Goal: Task Accomplishment & Management: Use online tool/utility

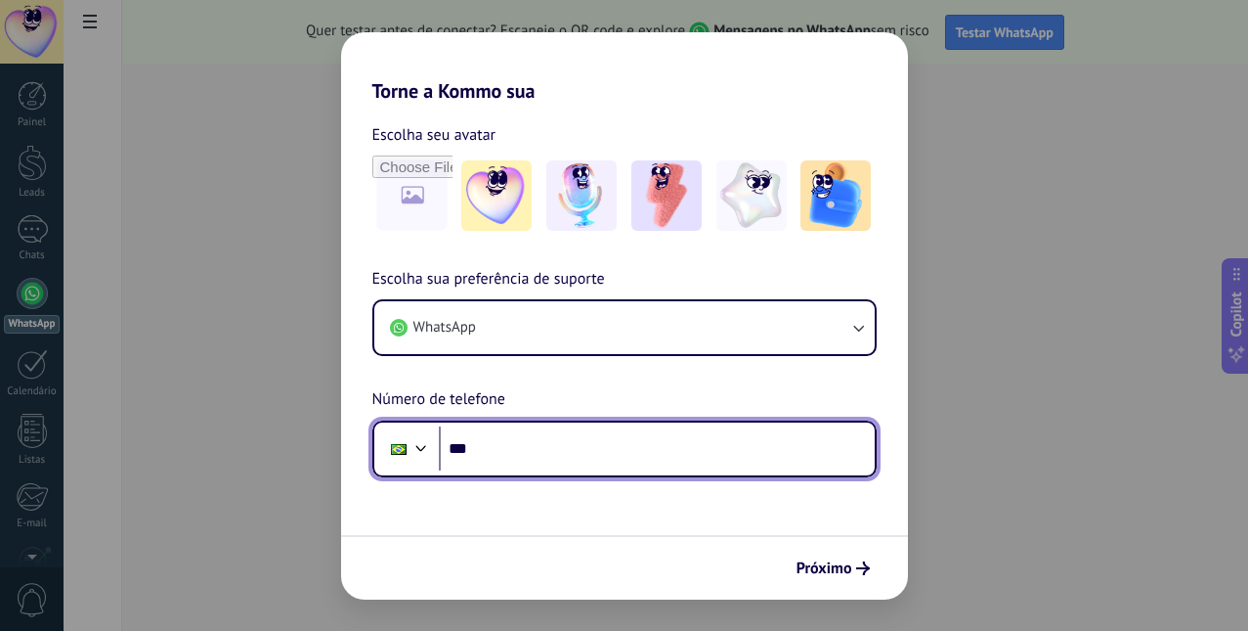
click at [507, 453] on input "***" at bounding box center [657, 448] width 436 height 45
type input "**********"
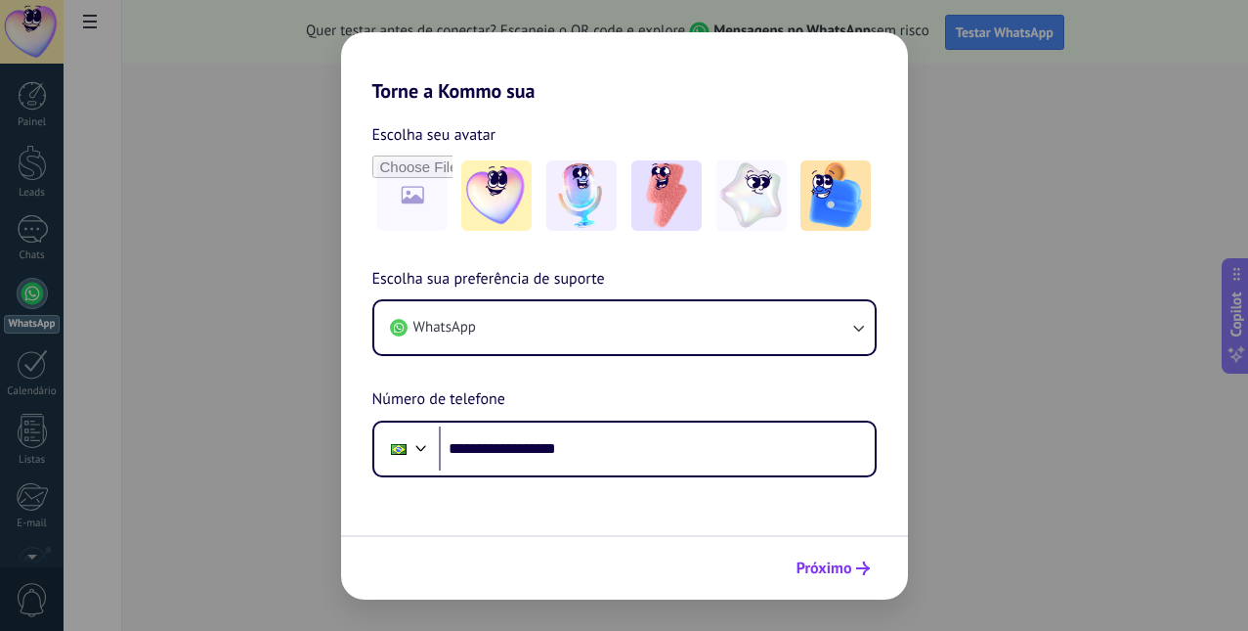
click at [837, 566] on span "Próximo" at bounding box center [825, 568] width 56 height 14
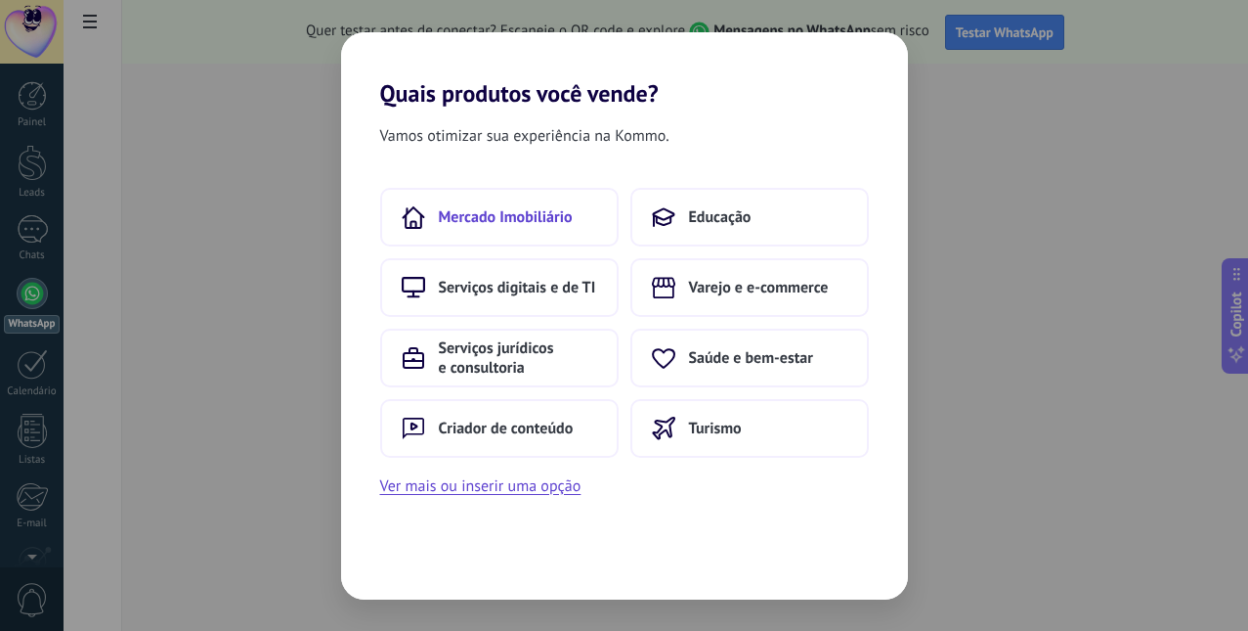
click at [536, 219] on span "Mercado Imobiliário" at bounding box center [506, 217] width 134 height 20
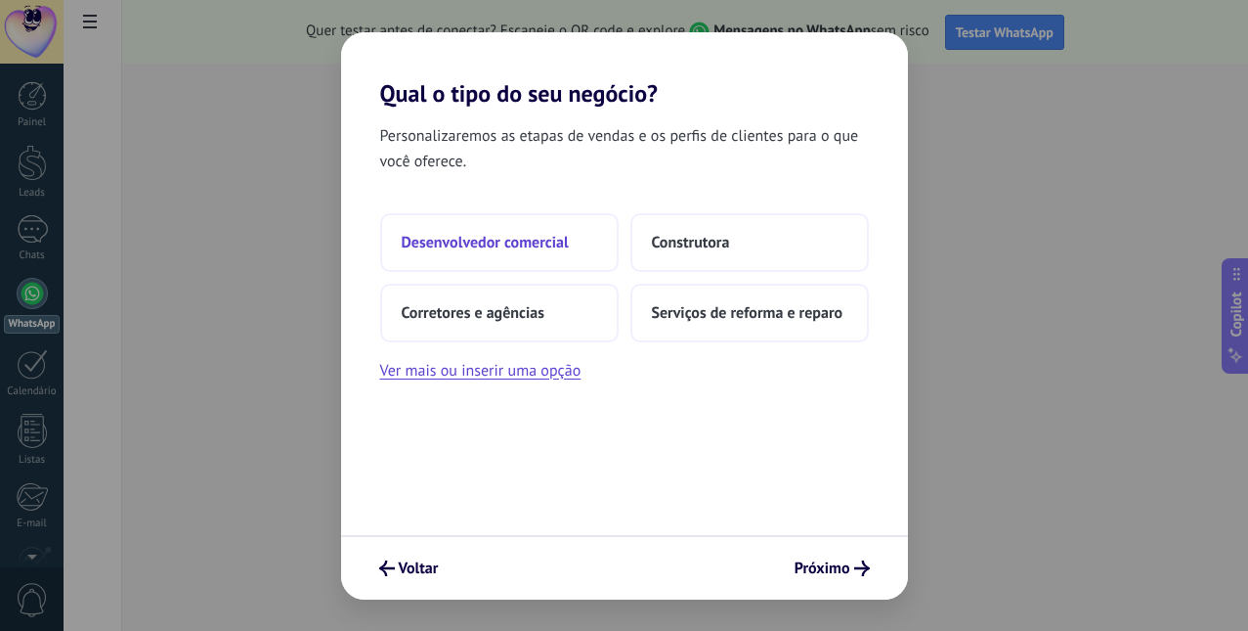
click at [539, 244] on span "Desenvolvedor comercial" at bounding box center [485, 243] width 167 height 20
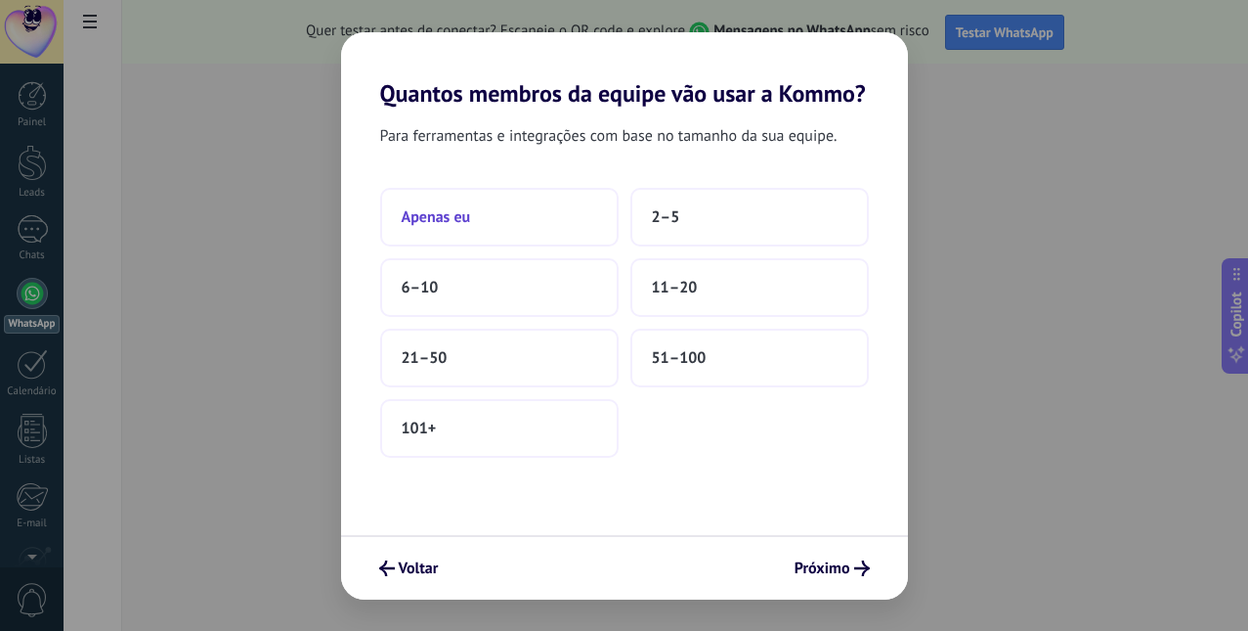
click at [505, 221] on button "Apenas eu" at bounding box center [499, 217] width 239 height 59
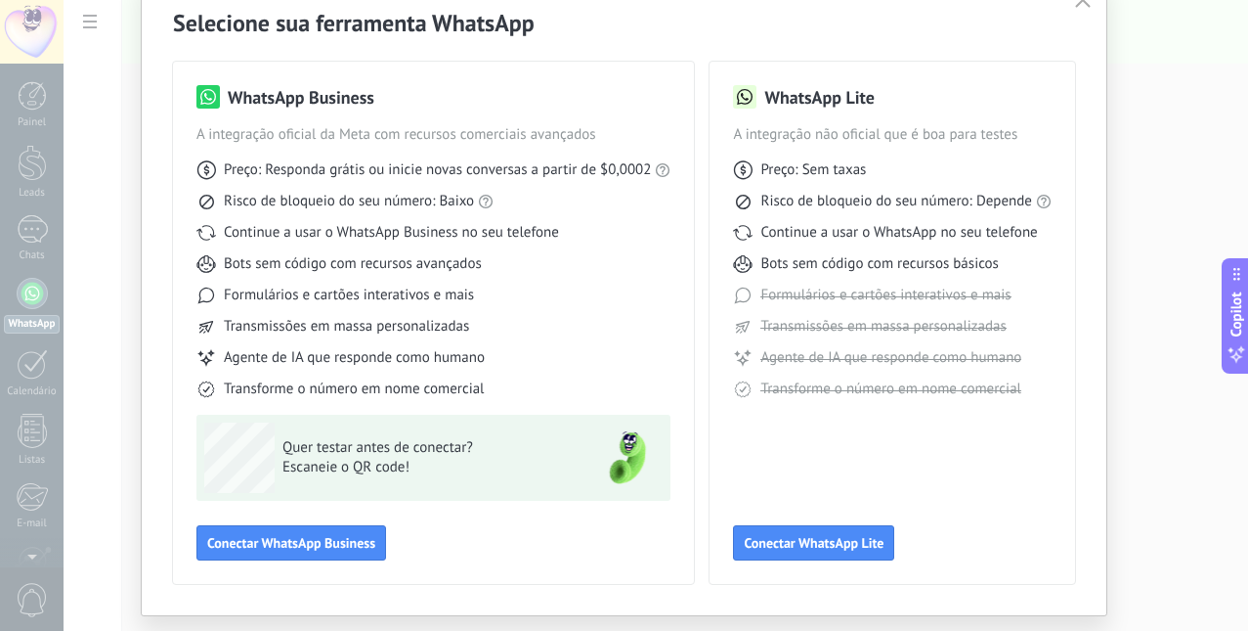
scroll to position [89, 0]
click at [803, 545] on span "Conectar WhatsApp Lite" at bounding box center [814, 542] width 140 height 14
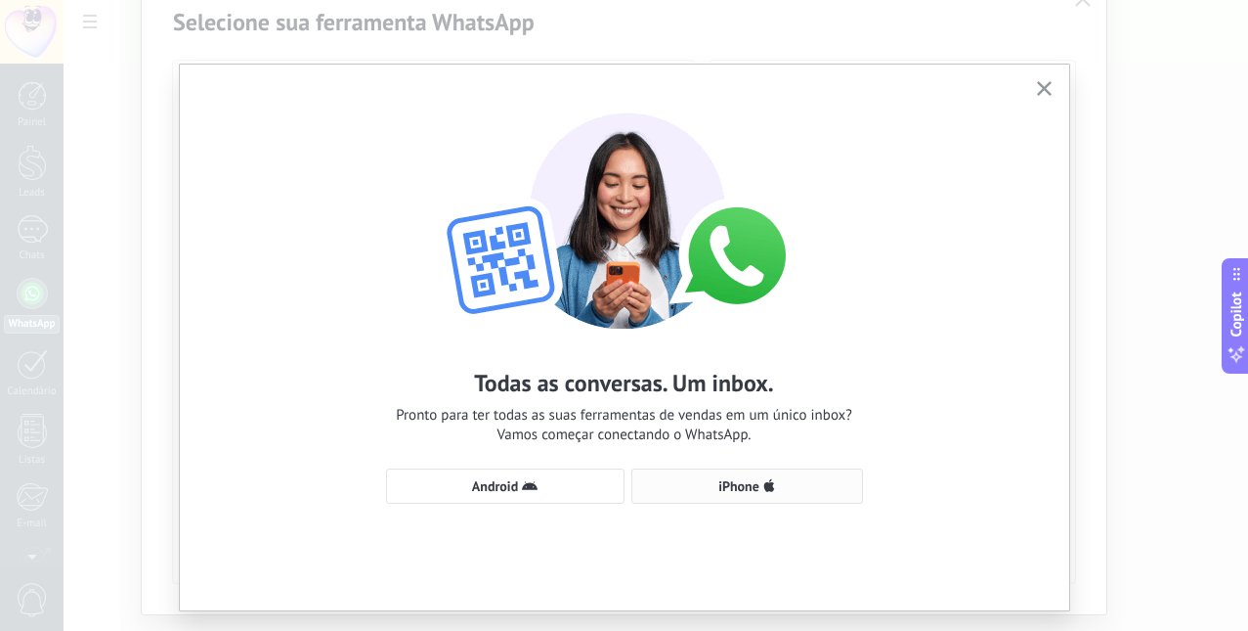
click at [775, 490] on span "iPhone" at bounding box center [747, 486] width 210 height 16
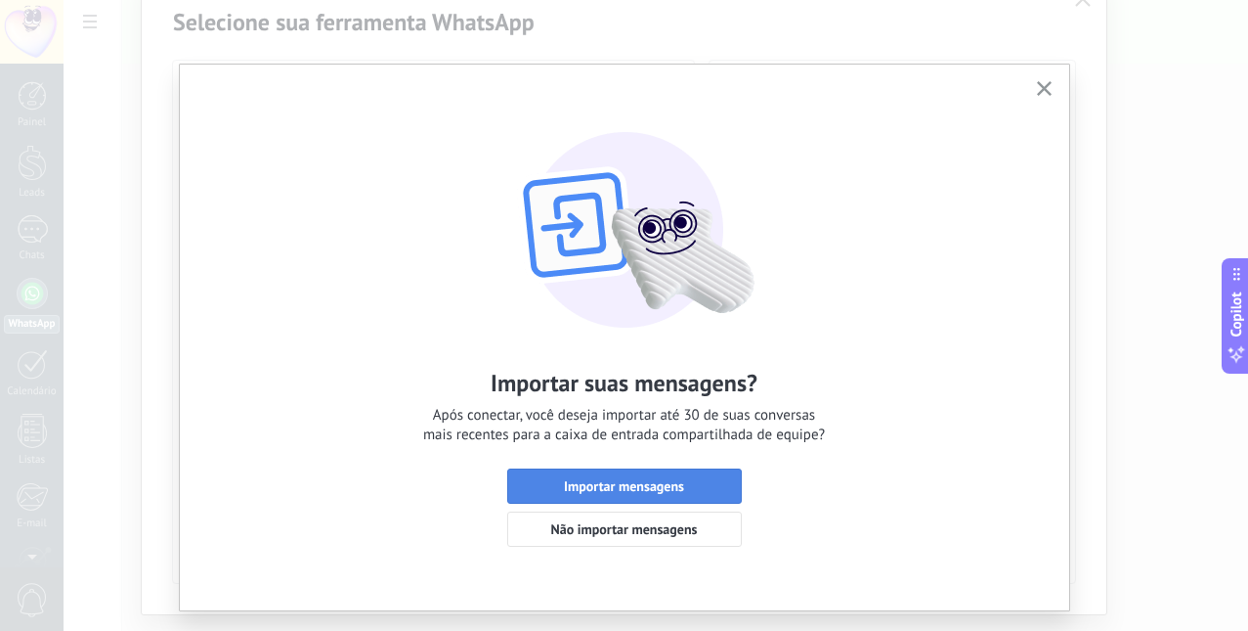
click at [695, 492] on span "Importar mensagens" at bounding box center [624, 486] width 213 height 14
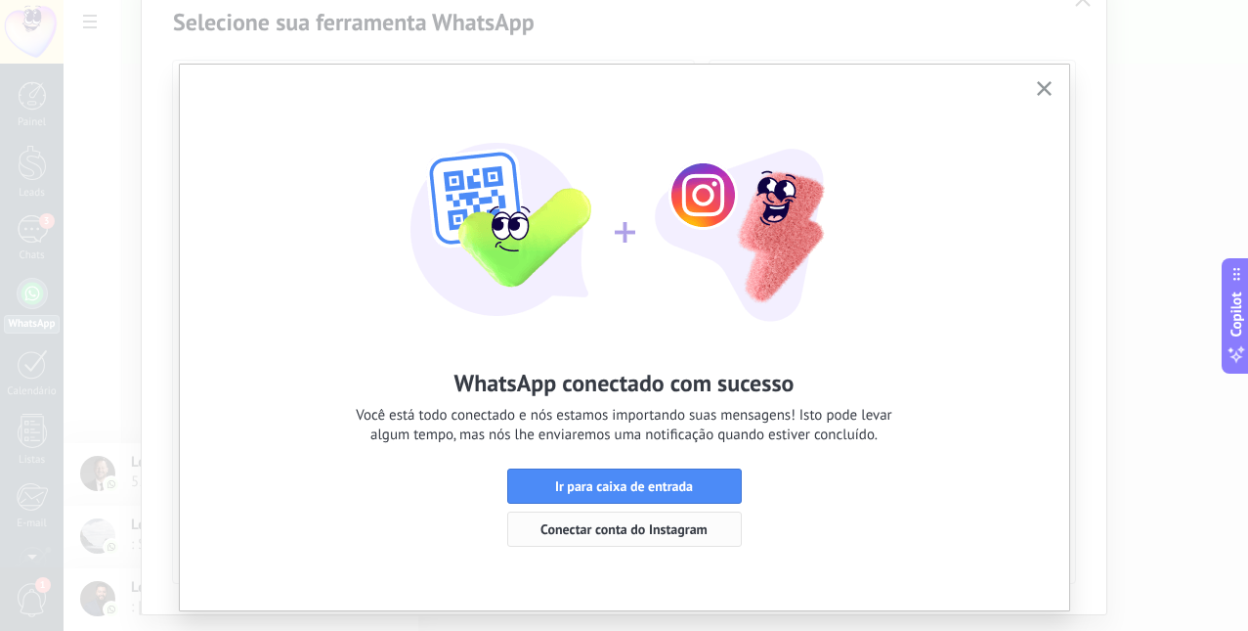
click at [663, 532] on span "Conectar conta do Instagram" at bounding box center [624, 529] width 167 height 14
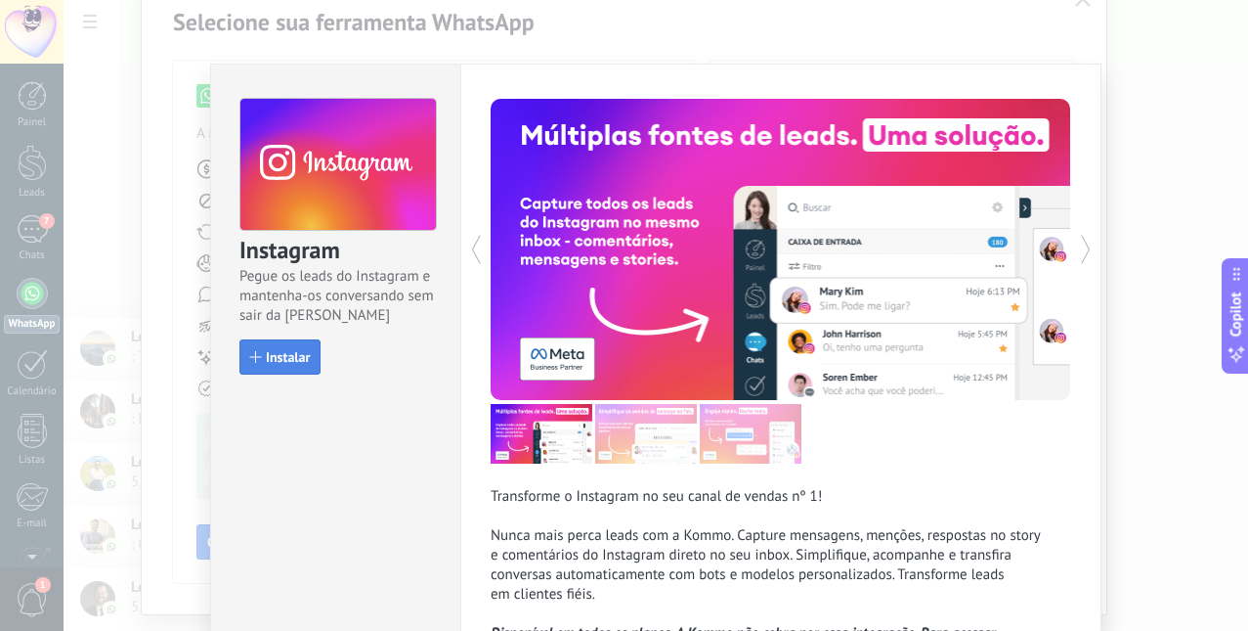
click at [305, 358] on span "Instalar" at bounding box center [288, 357] width 44 height 14
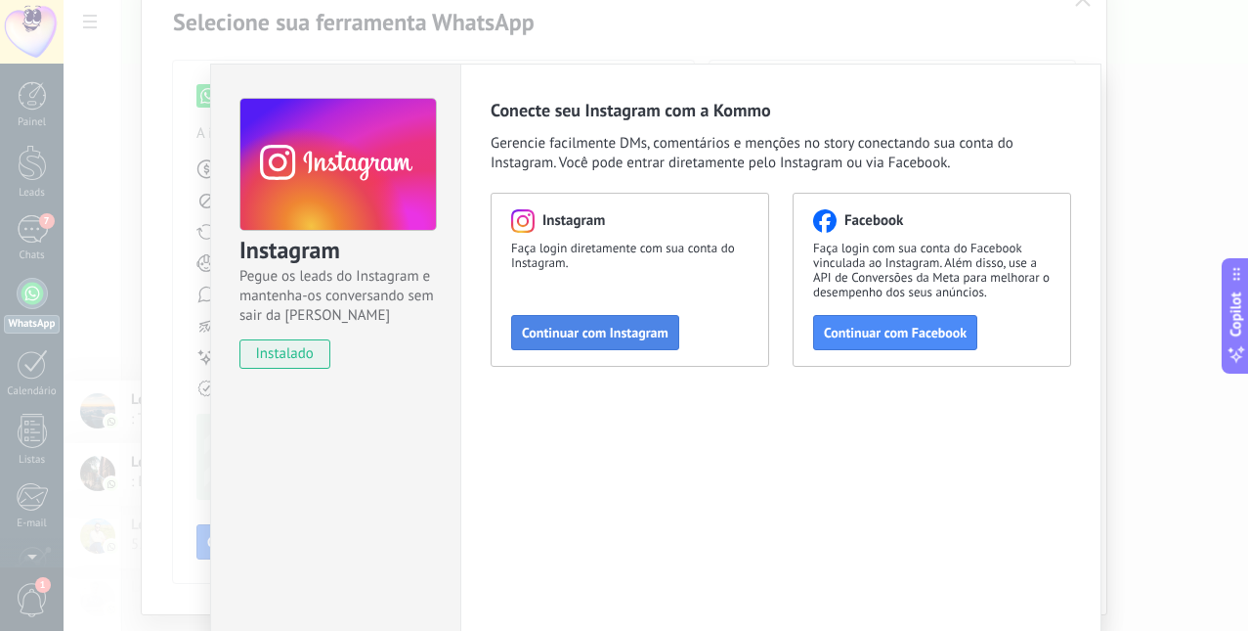
click at [587, 328] on span "Continuar com Instagram" at bounding box center [595, 333] width 147 height 14
click at [1089, 6] on div "Instagram Pegue os leads do Instagram e mantenha-os conversando sem sair da Kom…" at bounding box center [656, 315] width 1185 height 631
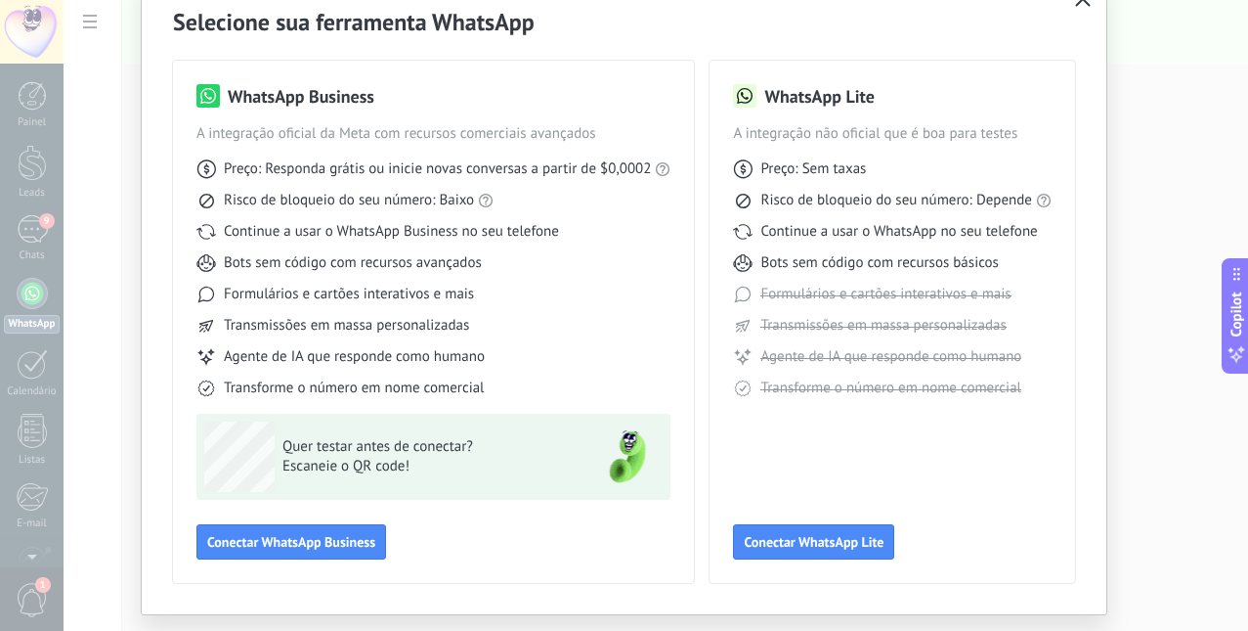
click at [1085, 12] on button "button" at bounding box center [1083, -1] width 25 height 27
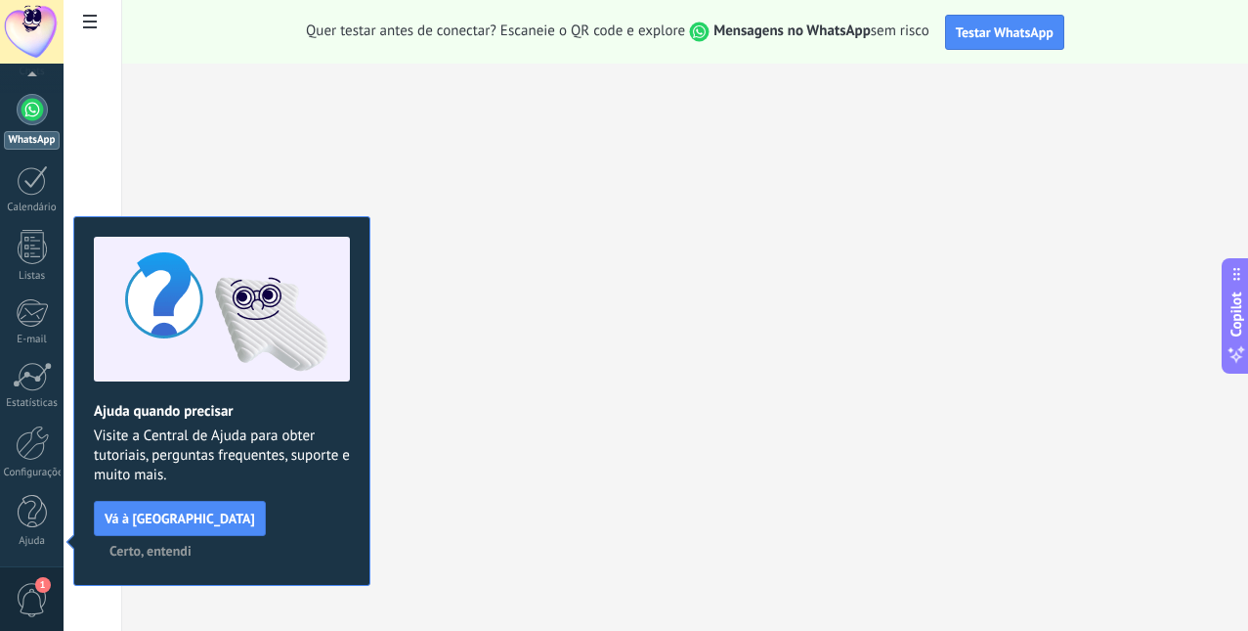
scroll to position [0, 0]
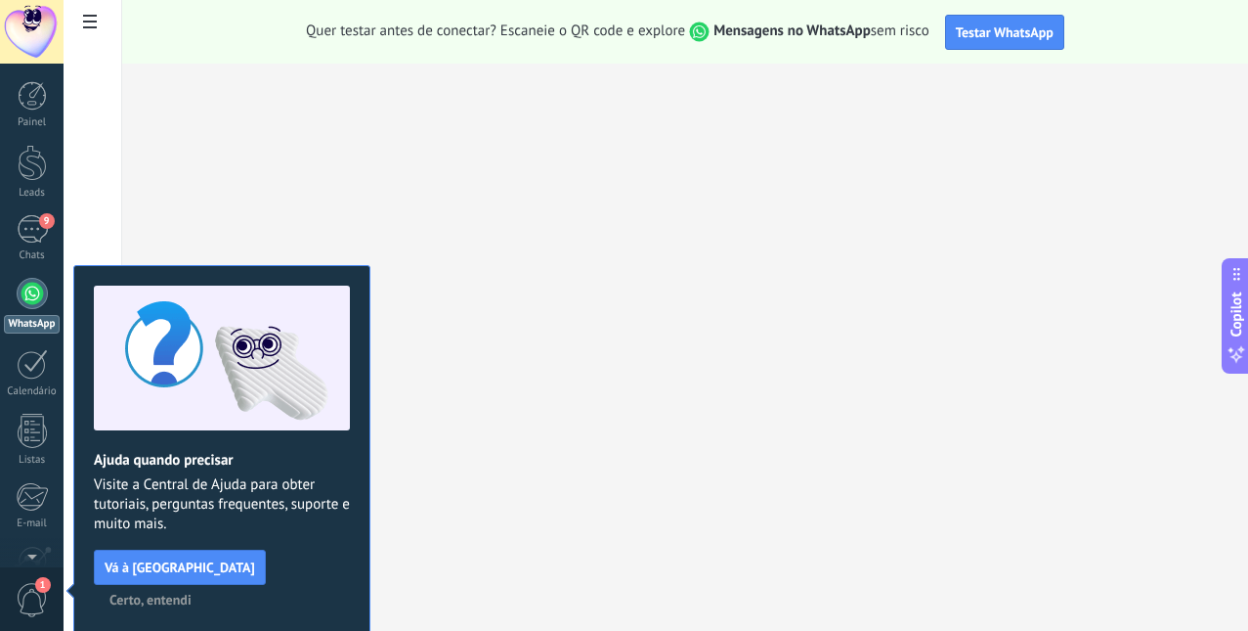
click at [31, 298] on div at bounding box center [32, 293] width 31 height 31
click at [192, 592] on span "Certo, entendi" at bounding box center [150, 599] width 82 height 14
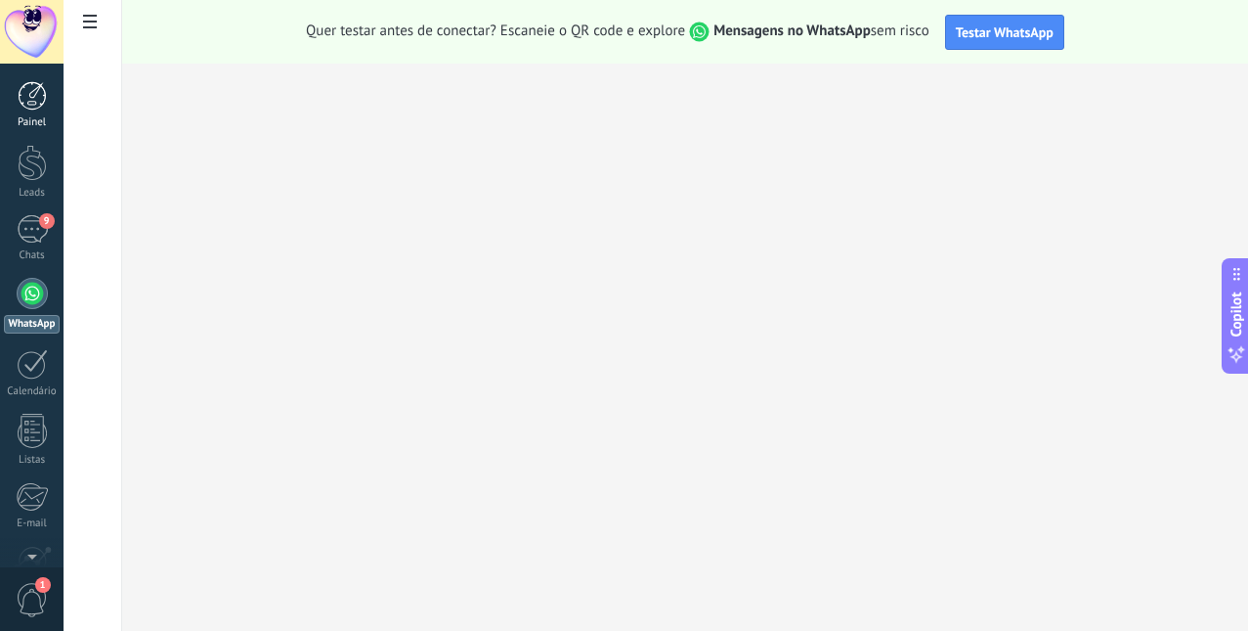
click at [42, 104] on div at bounding box center [32, 95] width 29 height 29
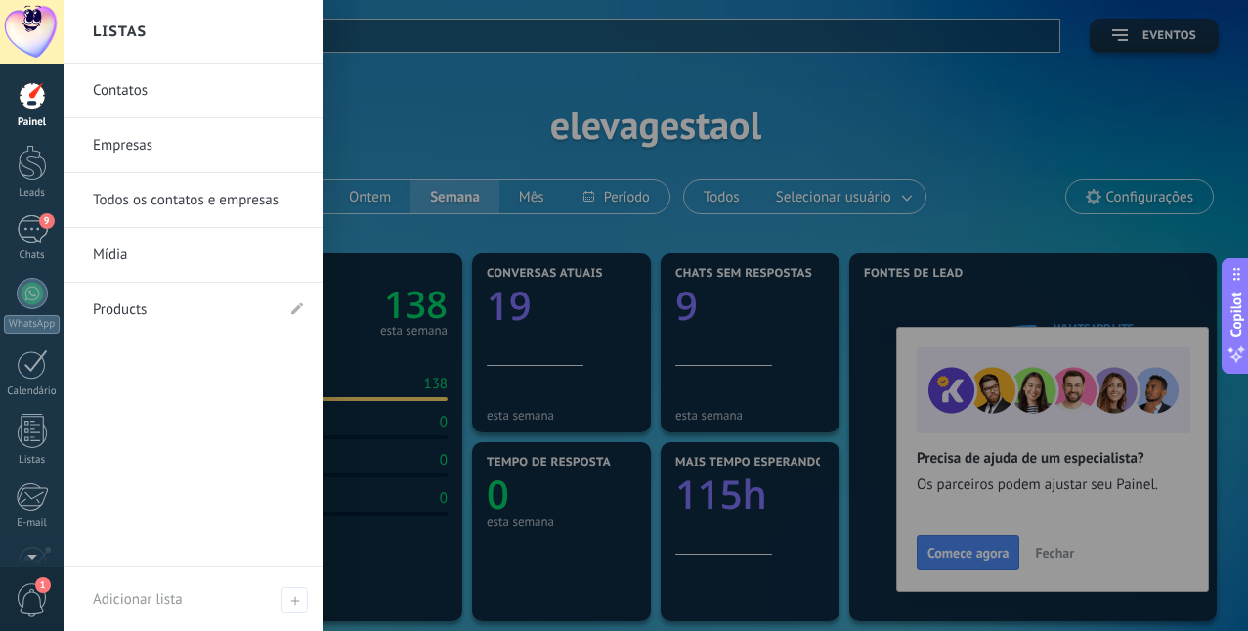
click at [140, 95] on link "Contatos" at bounding box center [198, 91] width 210 height 55
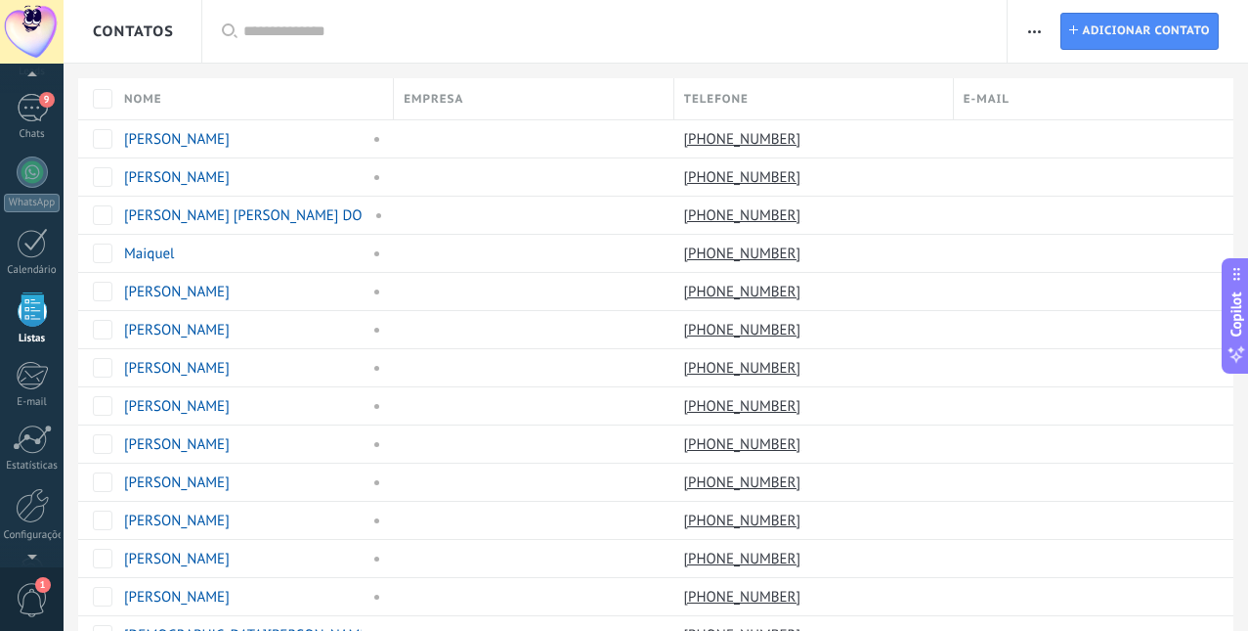
scroll to position [121, 0]
click at [31, 250] on div at bounding box center [32, 243] width 31 height 30
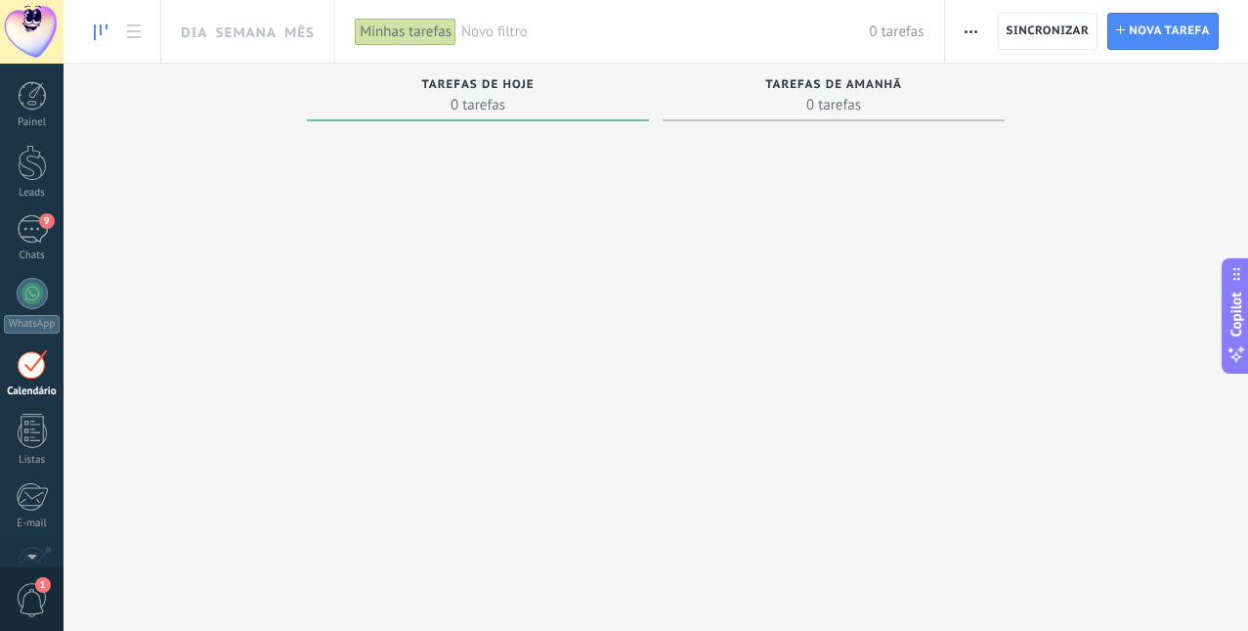
click at [32, 75] on div "Painel Leads 9 Chats WhatsApp Clientes" at bounding box center [63, 315] width 127 height 503
click at [37, 108] on div at bounding box center [32, 95] width 29 height 29
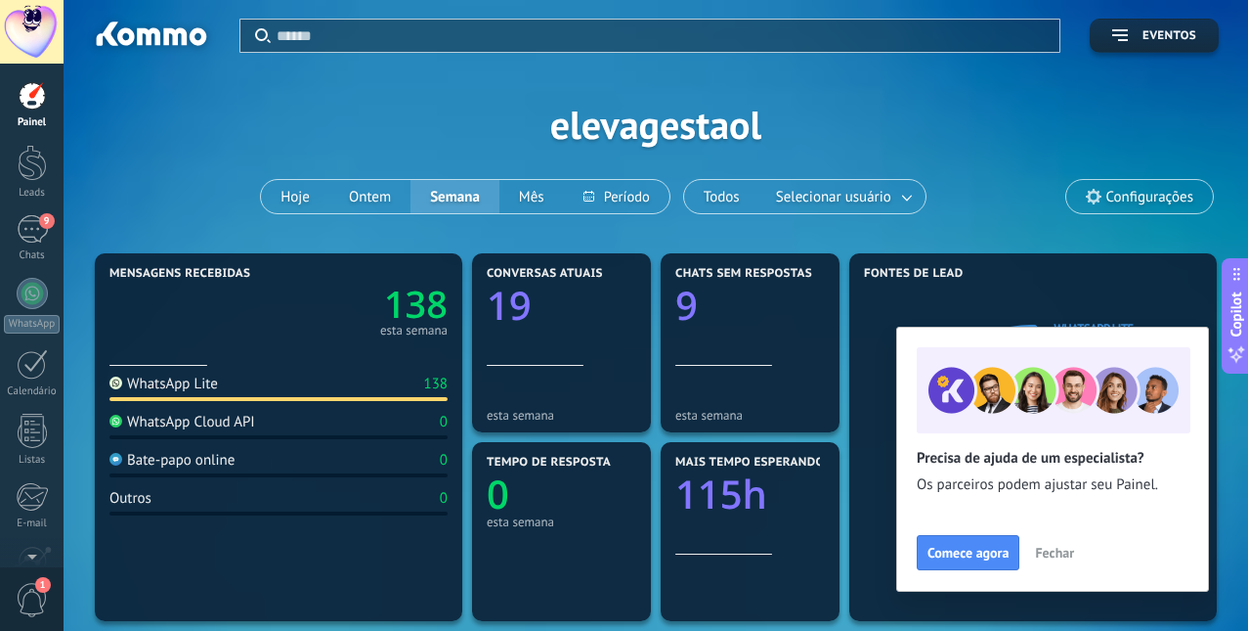
click at [1153, 191] on span "Configurações" at bounding box center [1150, 197] width 87 height 17
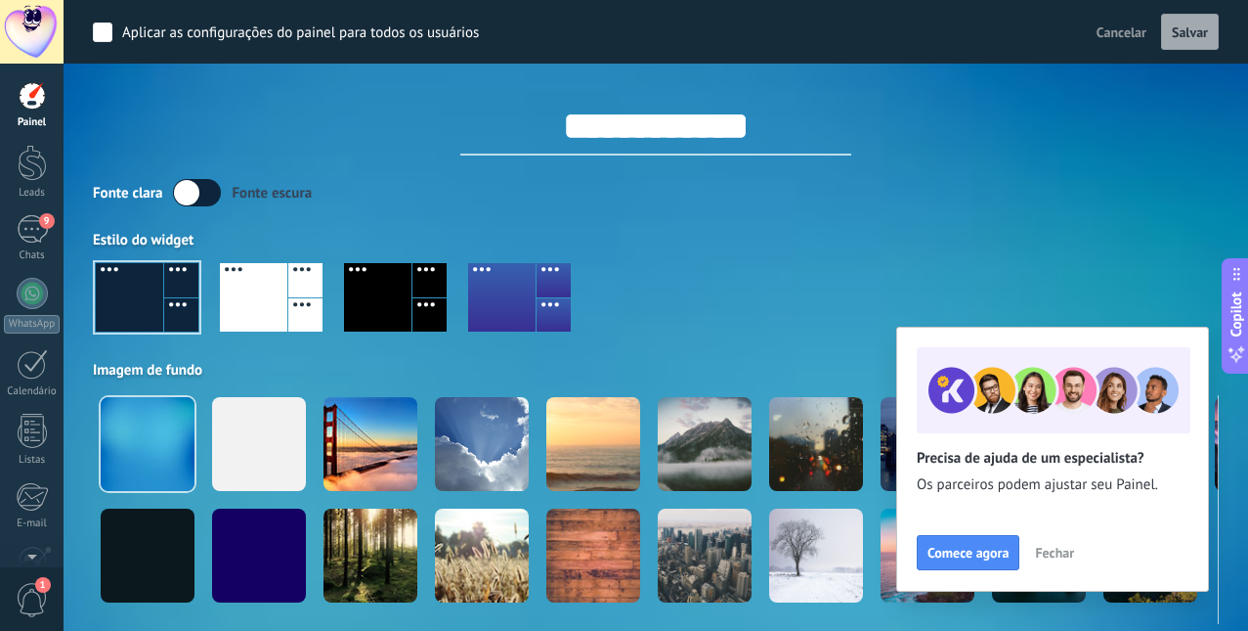
click at [1007, 120] on div "**********" at bounding box center [656, 110] width 1126 height 92
click at [30, 107] on div at bounding box center [32, 95] width 29 height 29
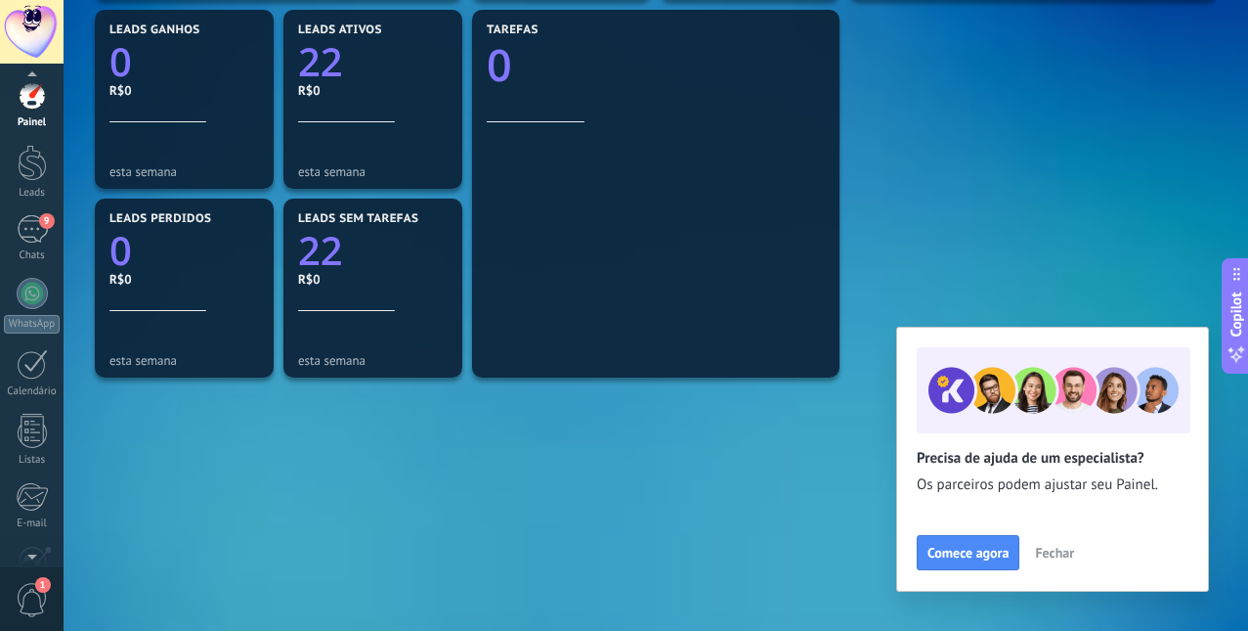
scroll to position [29, 0]
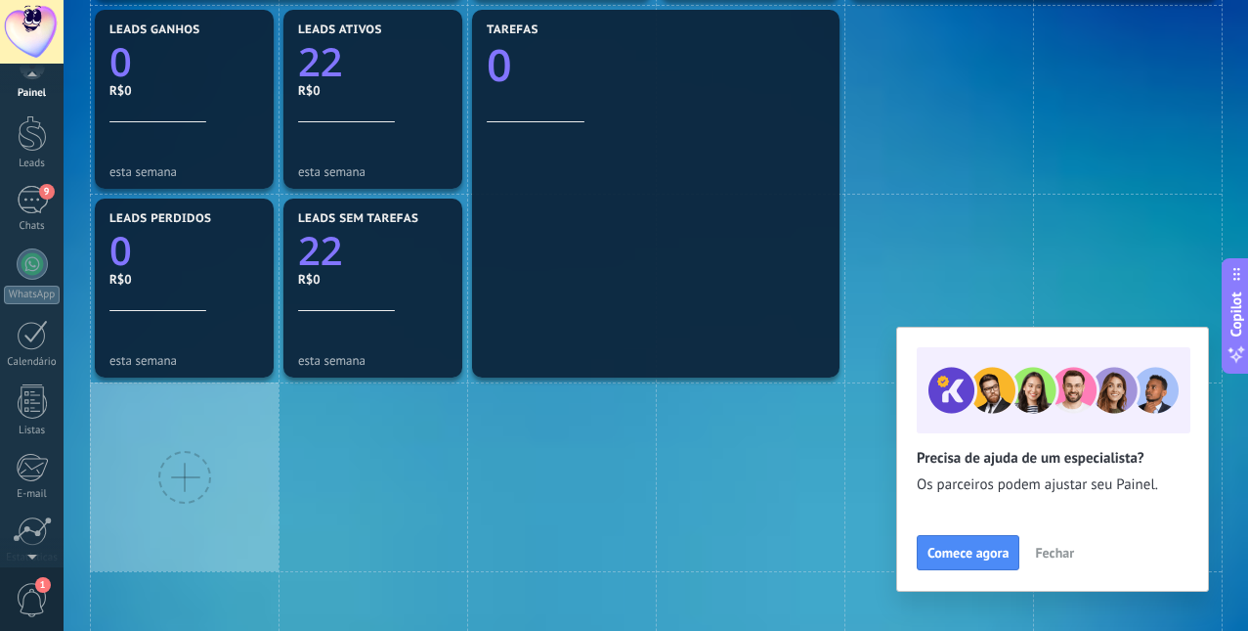
click at [27, 596] on span "1" at bounding box center [32, 600] width 33 height 34
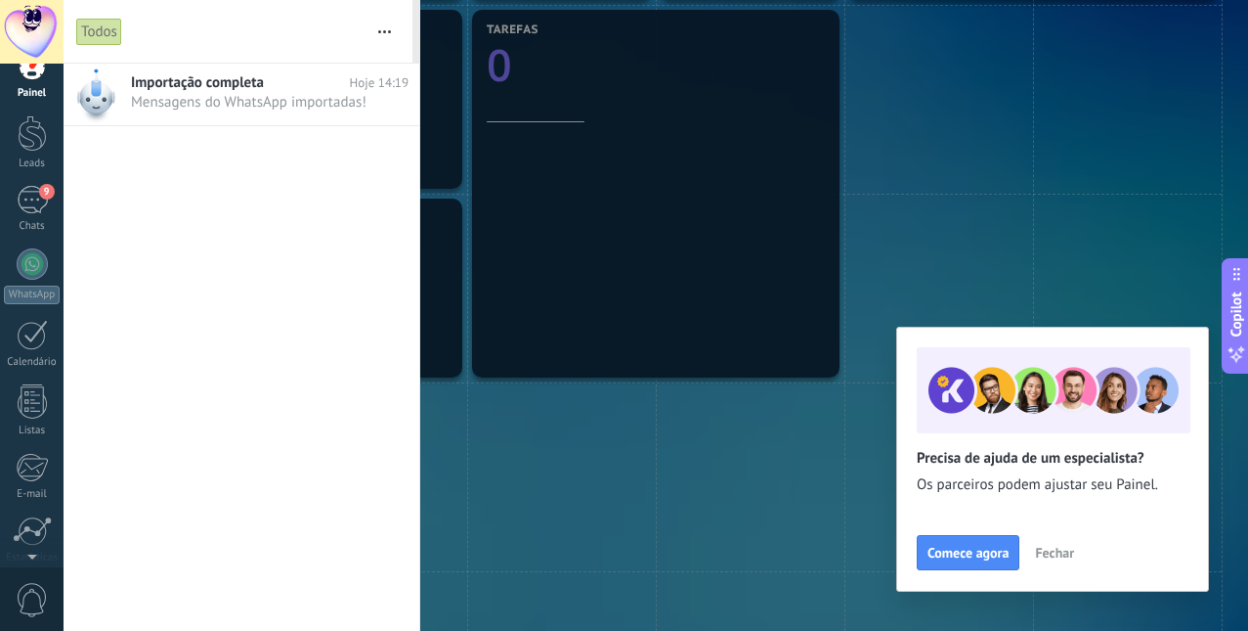
scroll to position [0, 0]
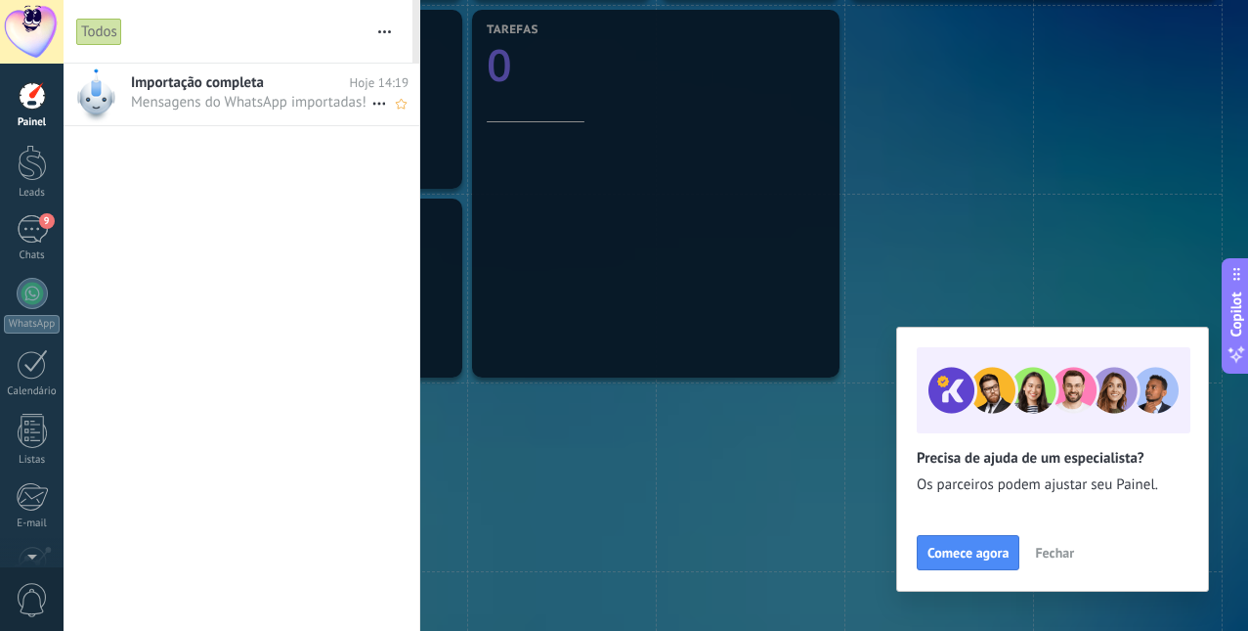
click at [258, 110] on span "Mensagens do WhatsApp importadas! •••" at bounding box center [251, 102] width 240 height 19
click at [381, 36] on button "button" at bounding box center [385, 31] width 42 height 63
click at [516, 475] on div at bounding box center [624, 315] width 1248 height 631
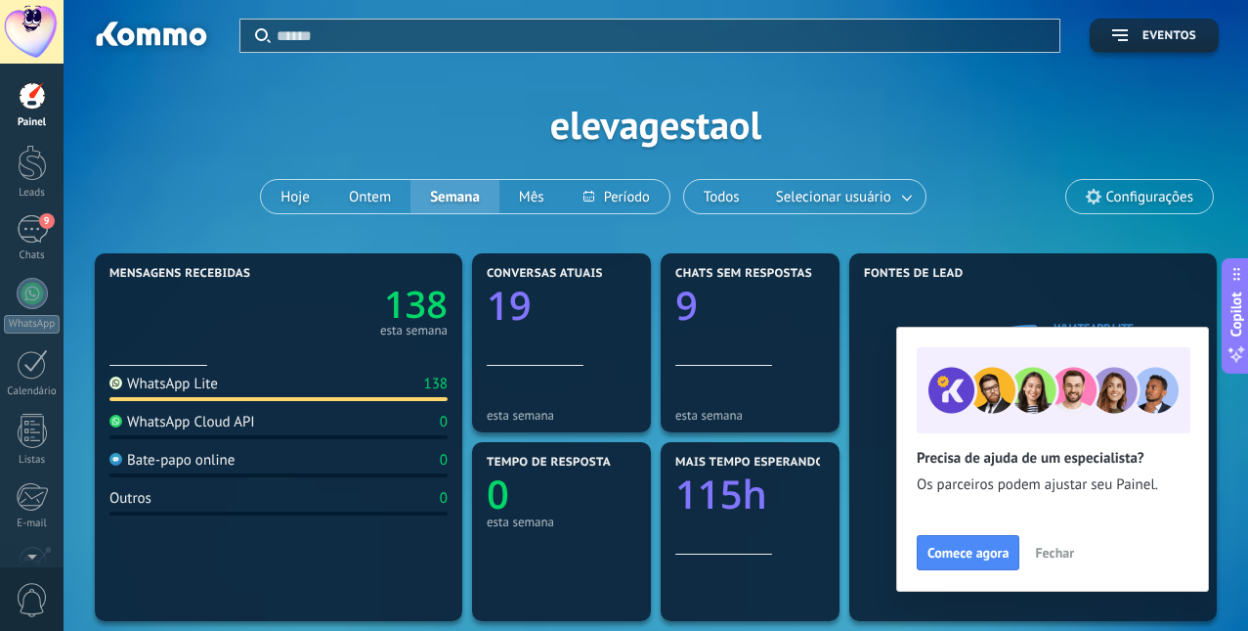
click at [23, 29] on div at bounding box center [32, 32] width 64 height 64
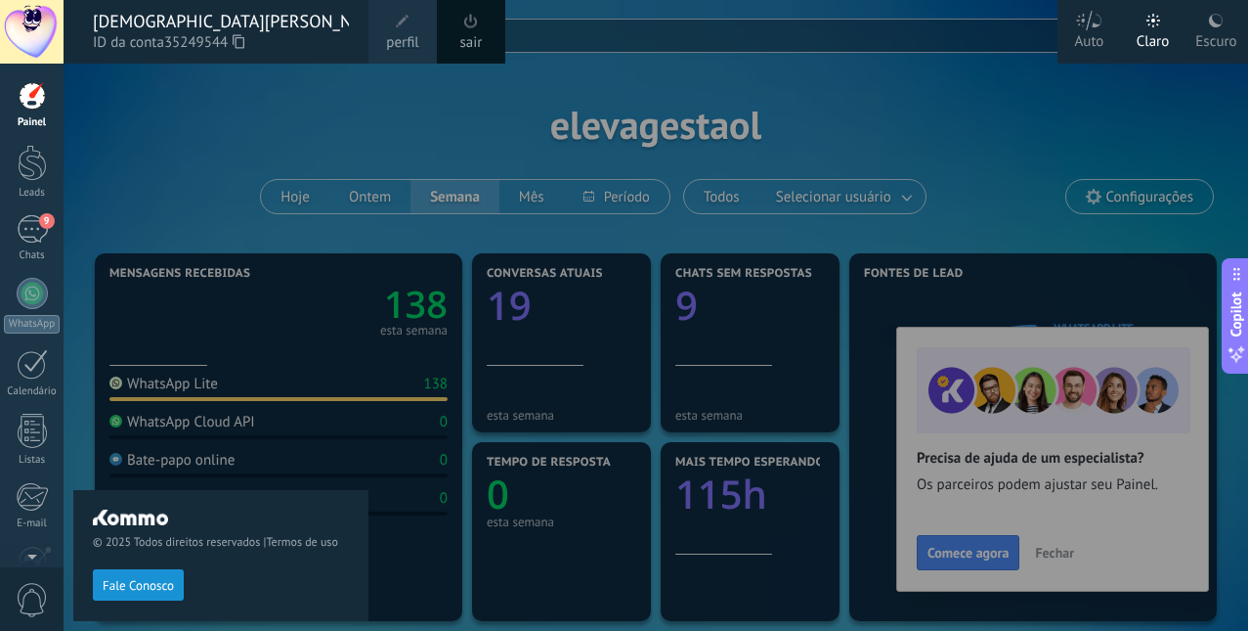
click at [467, 25] on span at bounding box center [471, 21] width 14 height 15
